Goal: Task Accomplishment & Management: Manage account settings

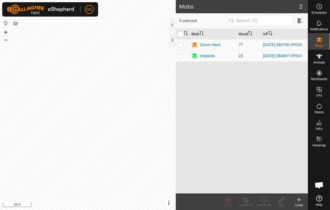
click at [320, 8] on icon at bounding box center [319, 6] width 7 height 7
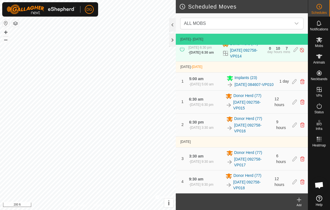
scroll to position [35, 0]
click at [293, 127] on icon at bounding box center [294, 124] width 4 height 5
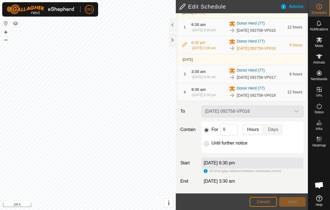
scroll to position [78, 0]
click at [235, 132] on input "9" at bounding box center [229, 130] width 18 height 12
type input "12"
click at [297, 204] on button "Save" at bounding box center [292, 202] width 27 height 10
